Goal: Check status: Check status

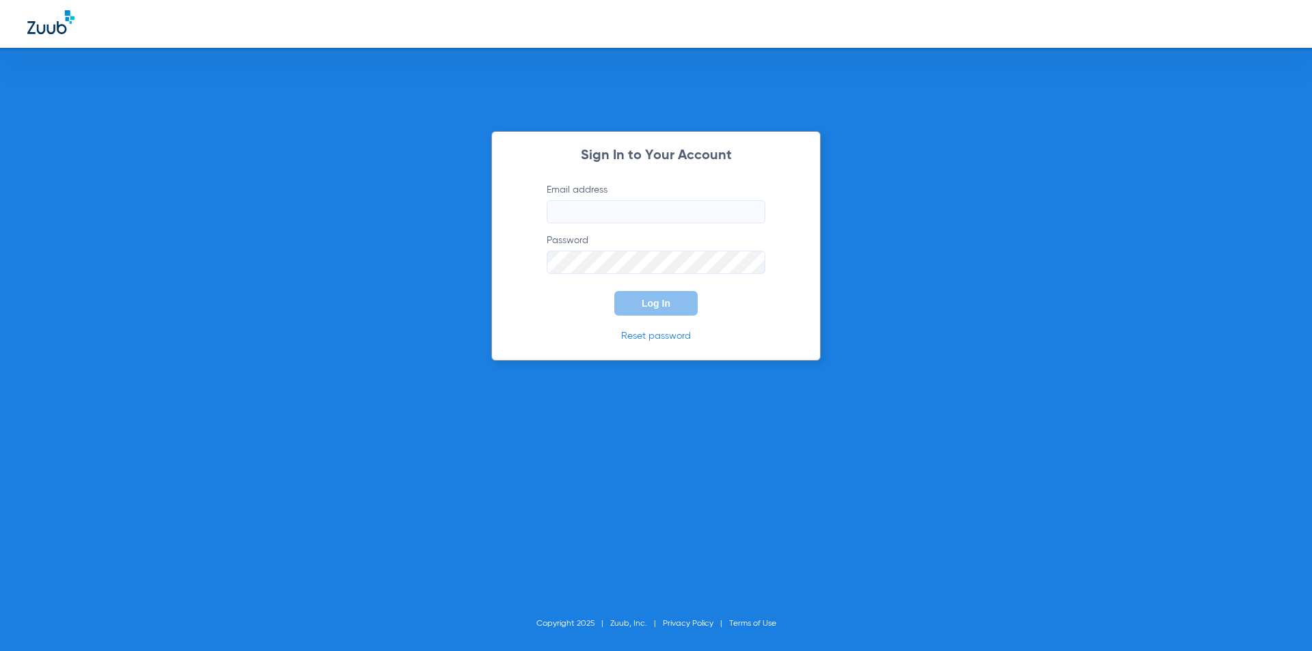
click at [660, 221] on input "Email address" at bounding box center [656, 211] width 219 height 23
type input "[EMAIL_ADDRESS][DOMAIN_NAME]"
click at [644, 295] on button "Log In" at bounding box center [655, 303] width 83 height 25
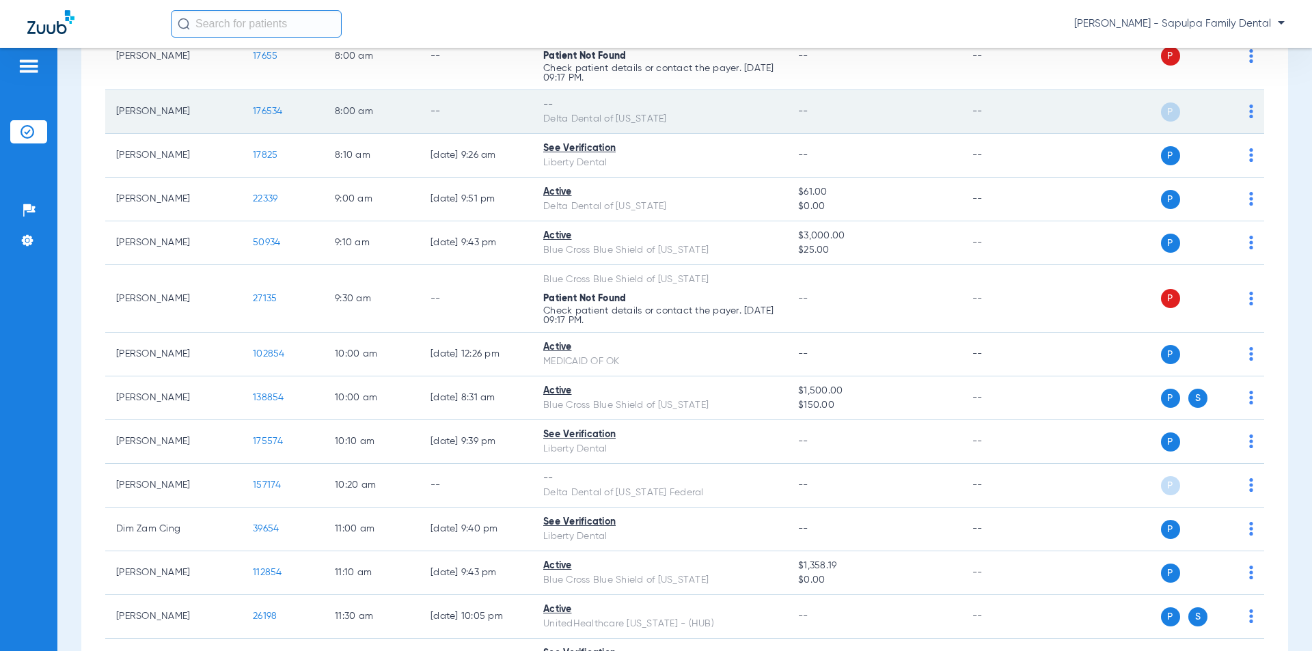
scroll to position [205, 0]
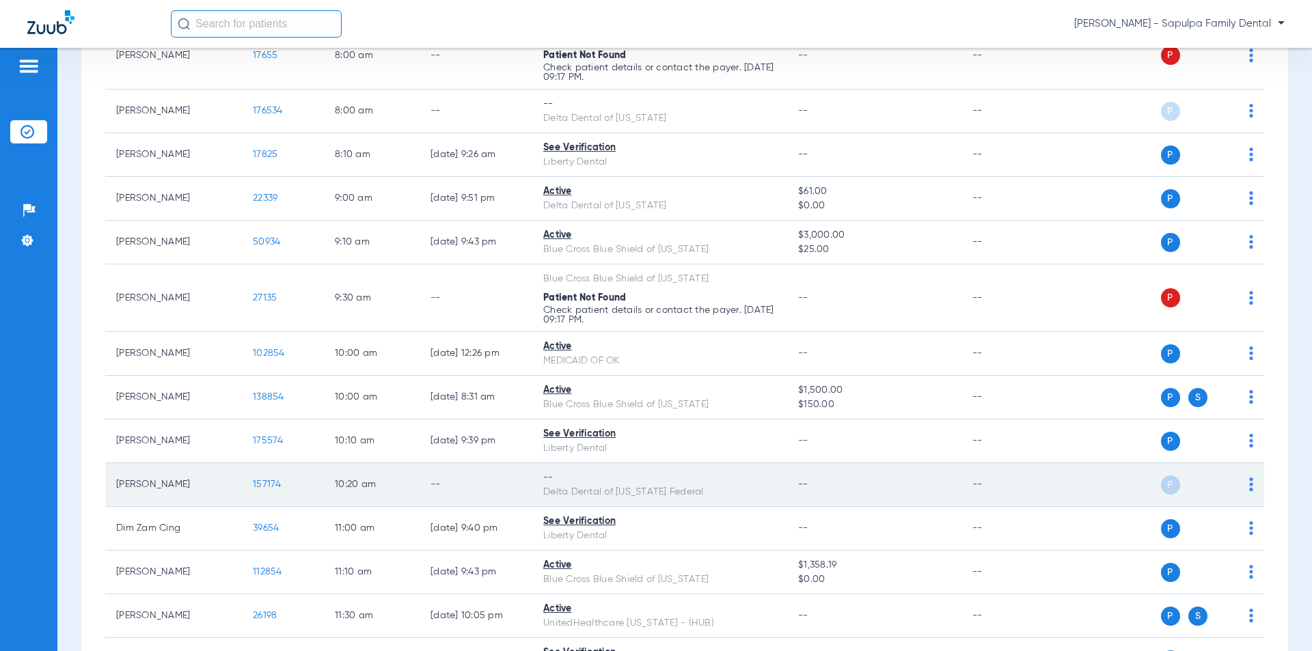
click at [457, 487] on td "--" at bounding box center [476, 485] width 113 height 44
click at [744, 489] on div "Delta Dental of [US_STATE] Federal" at bounding box center [659, 492] width 233 height 14
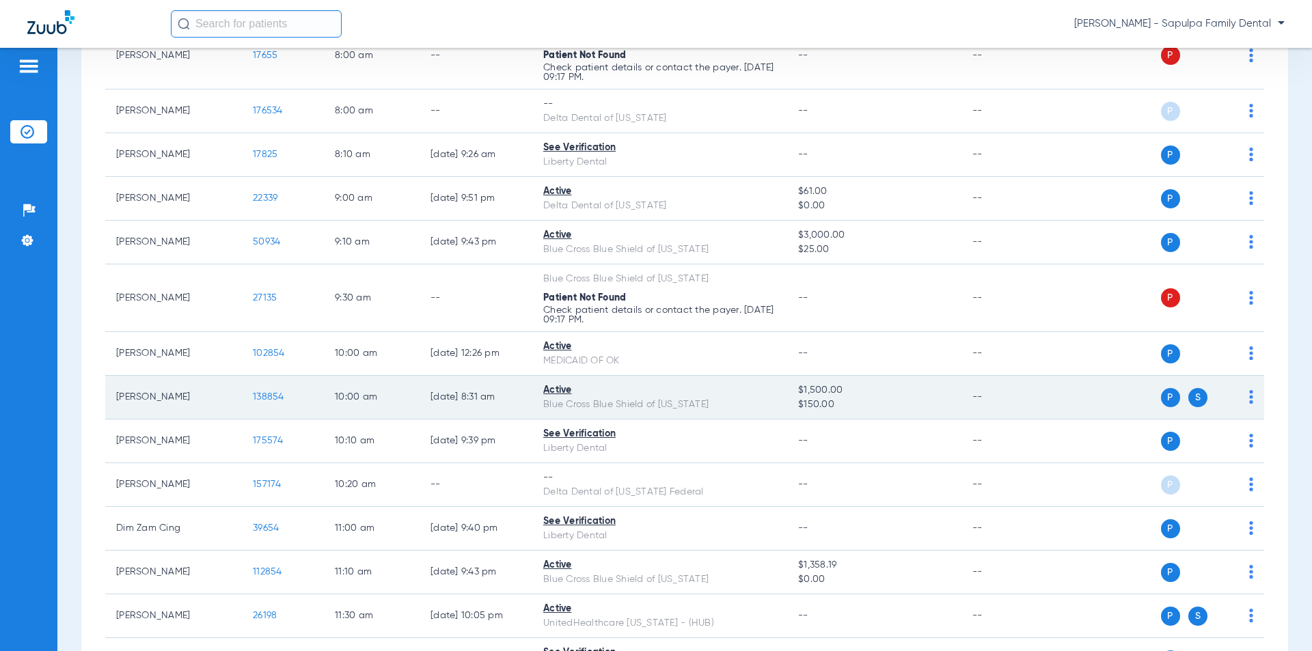
click at [159, 403] on td "[PERSON_NAME]" at bounding box center [173, 398] width 137 height 44
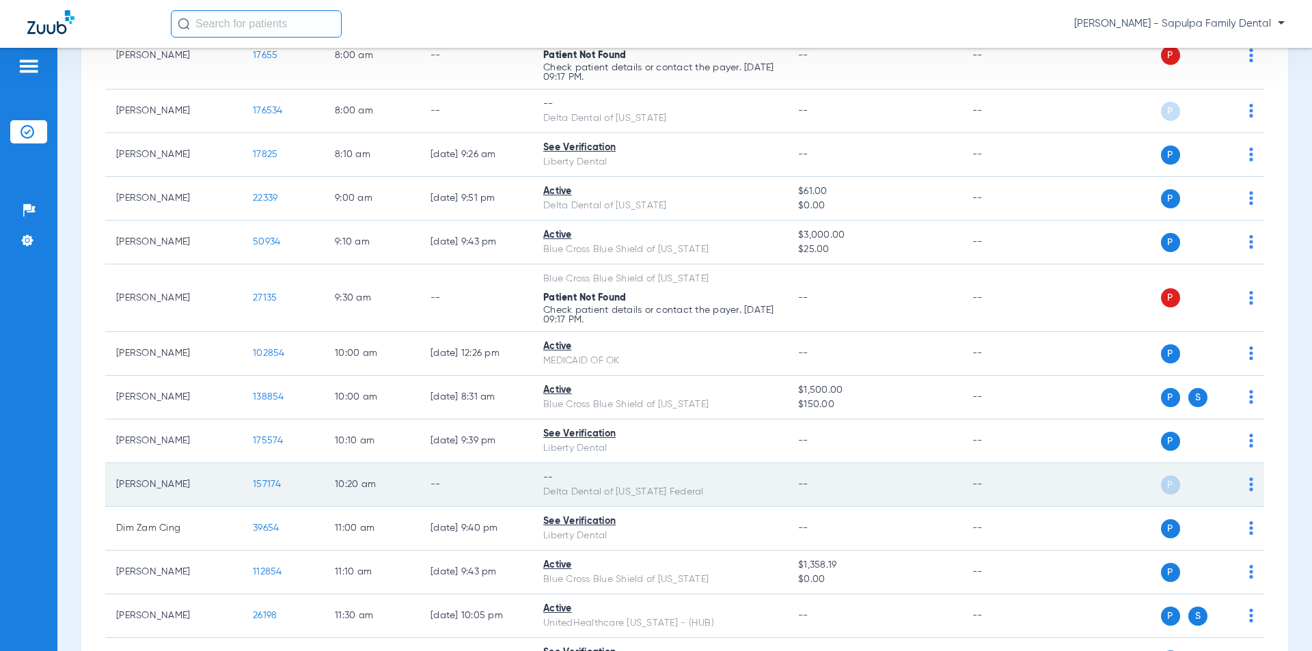
click at [150, 481] on td "[PERSON_NAME]" at bounding box center [173, 485] width 137 height 44
click at [273, 487] on span "157174" at bounding box center [267, 485] width 29 height 10
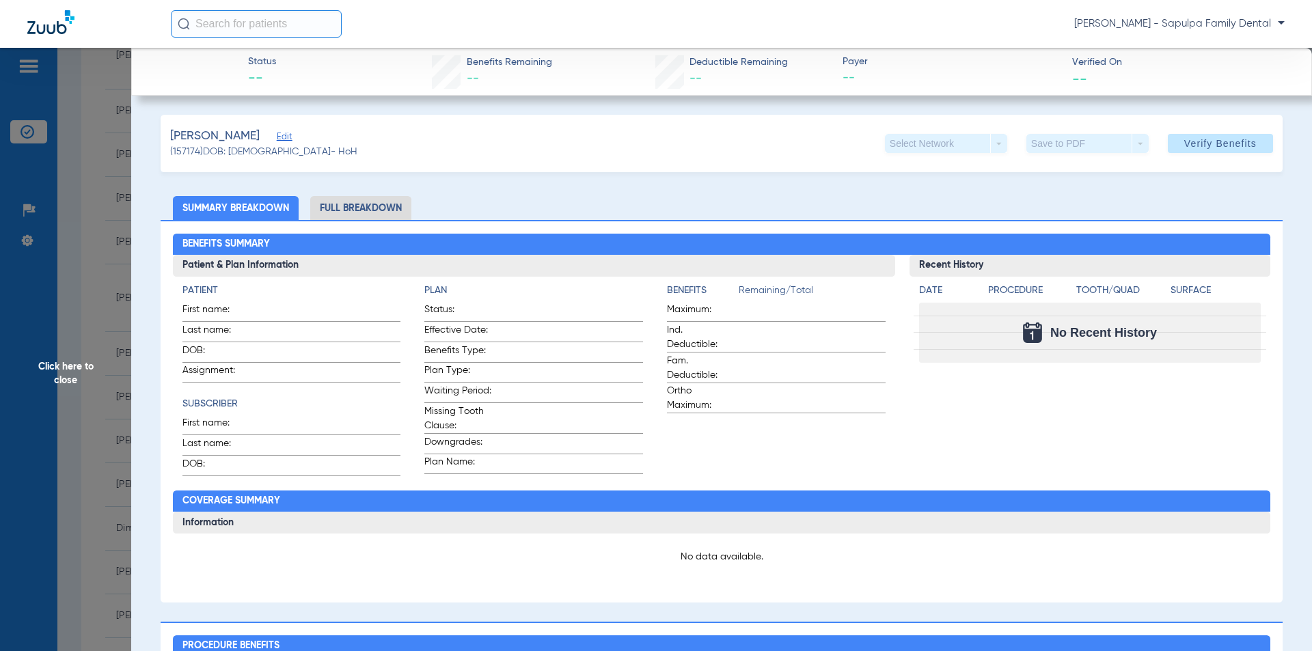
click at [365, 208] on li "Full Breakdown" at bounding box center [360, 208] width 101 height 24
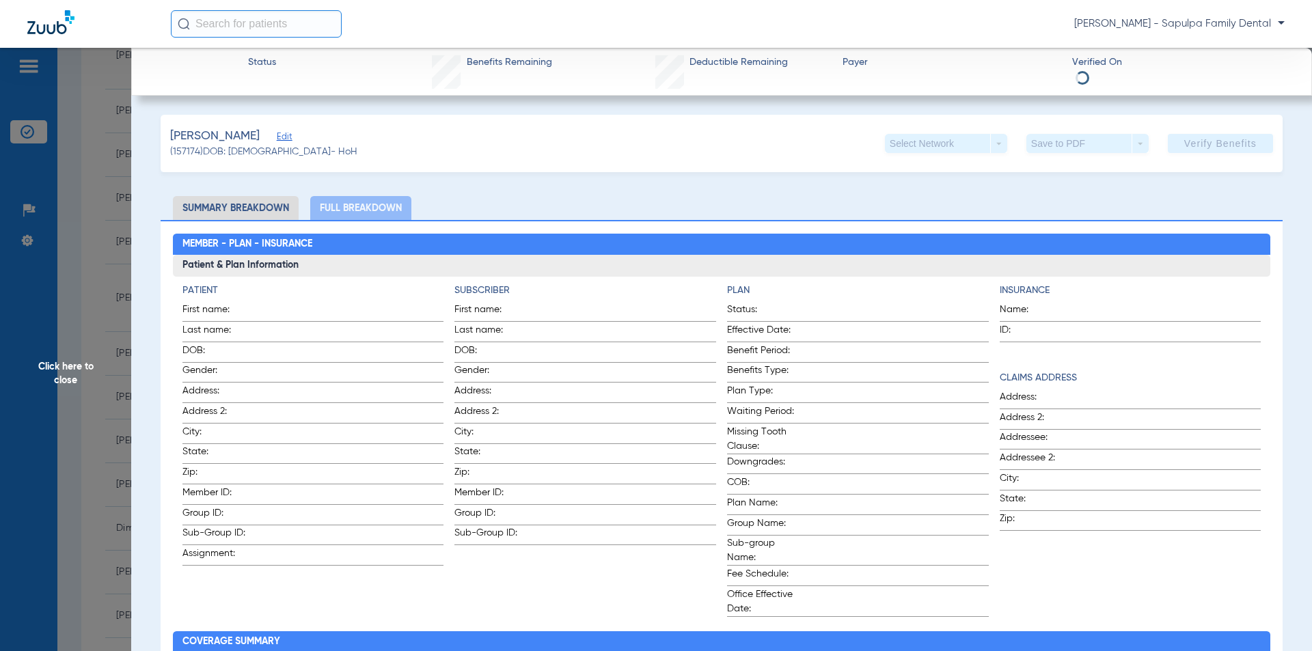
click at [249, 210] on li "Summary Breakdown" at bounding box center [236, 208] width 126 height 24
click at [249, 202] on li "Summary Breakdown" at bounding box center [236, 208] width 126 height 24
click at [256, 205] on li "Summary Breakdown" at bounding box center [236, 208] width 126 height 24
click at [340, 204] on li "Full Breakdown" at bounding box center [360, 208] width 101 height 24
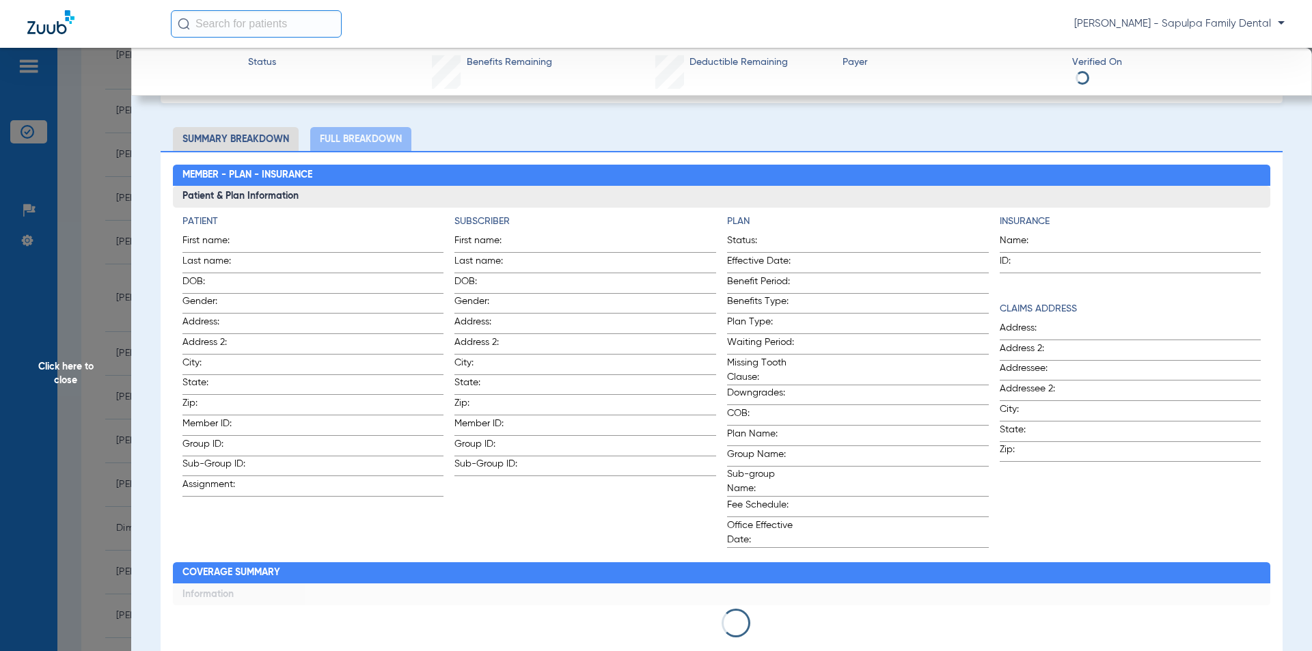
scroll to position [68, 0]
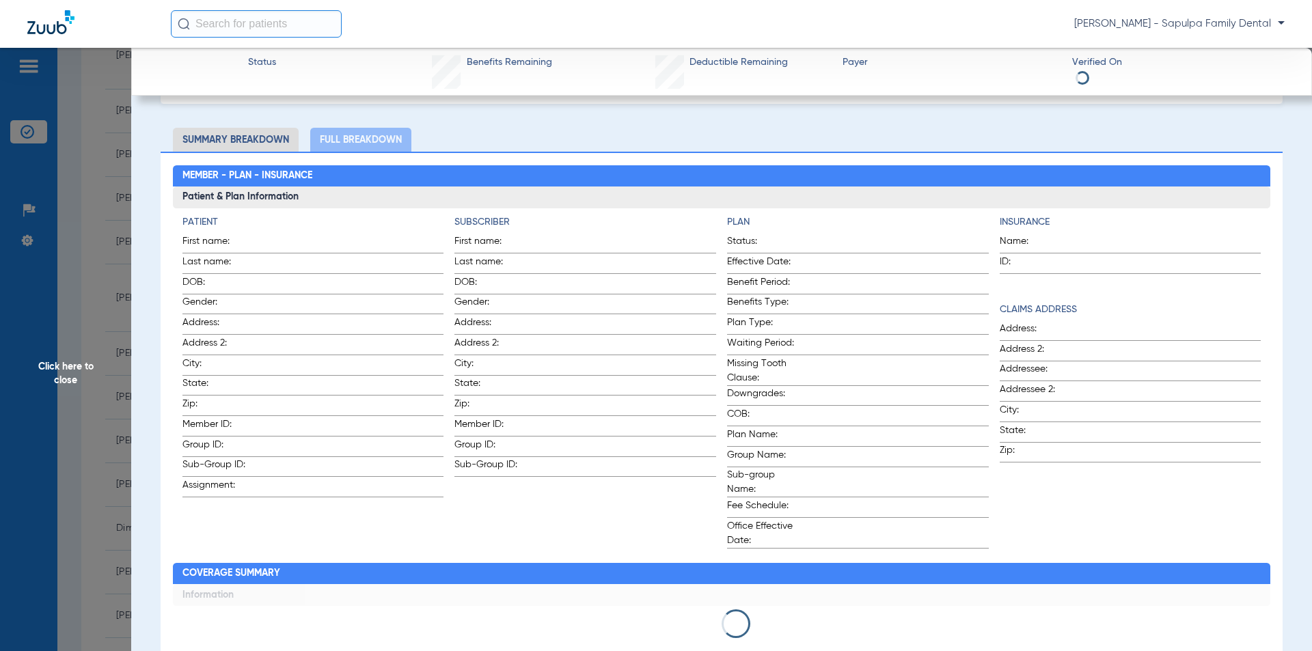
click at [62, 371] on span "Click here to close" at bounding box center [65, 373] width 131 height 651
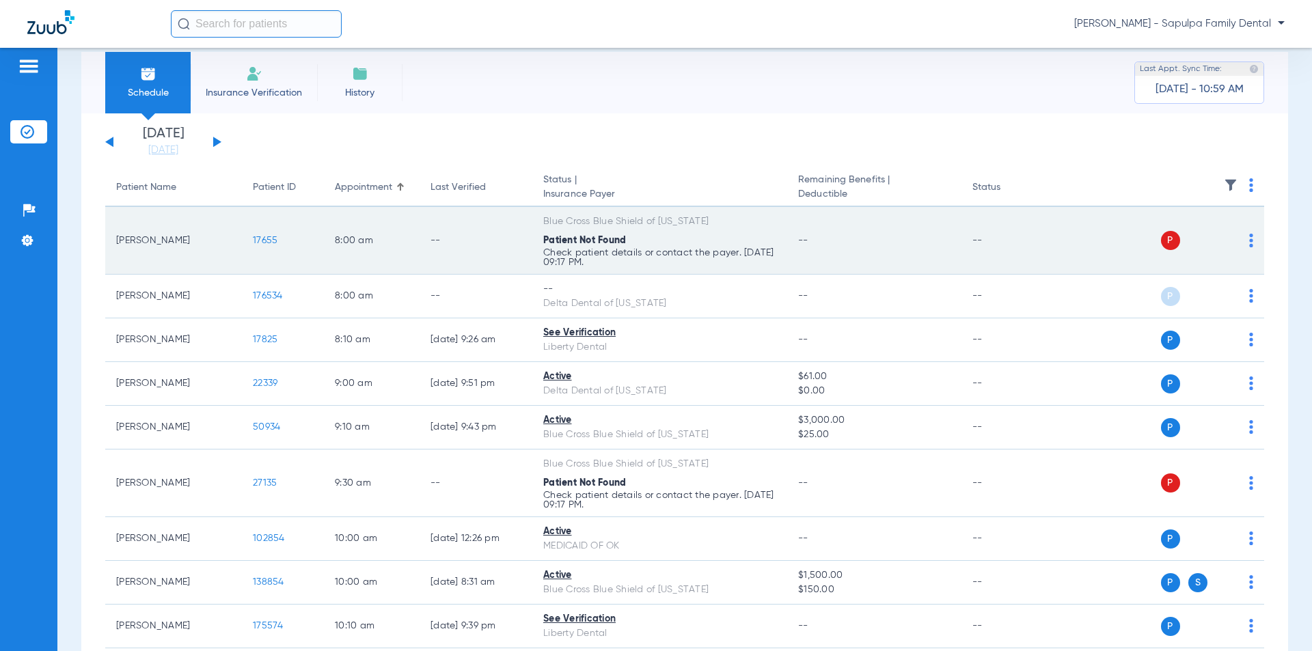
scroll to position [0, 0]
